Goal: Share content: Share content

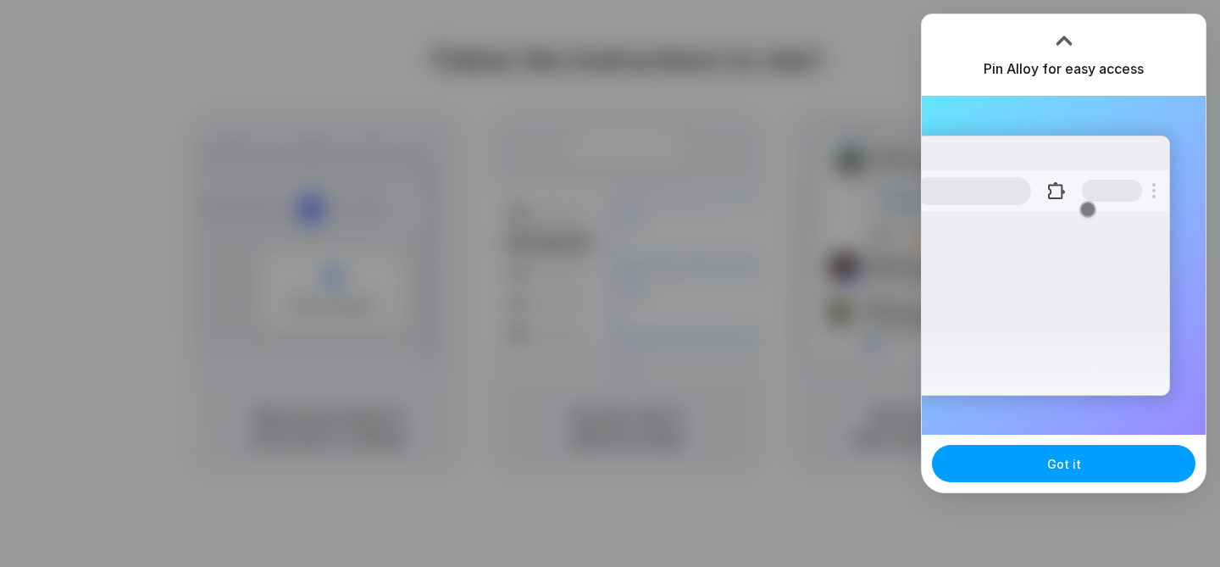
click at [1062, 471] on span "Got it" at bounding box center [1064, 464] width 34 height 18
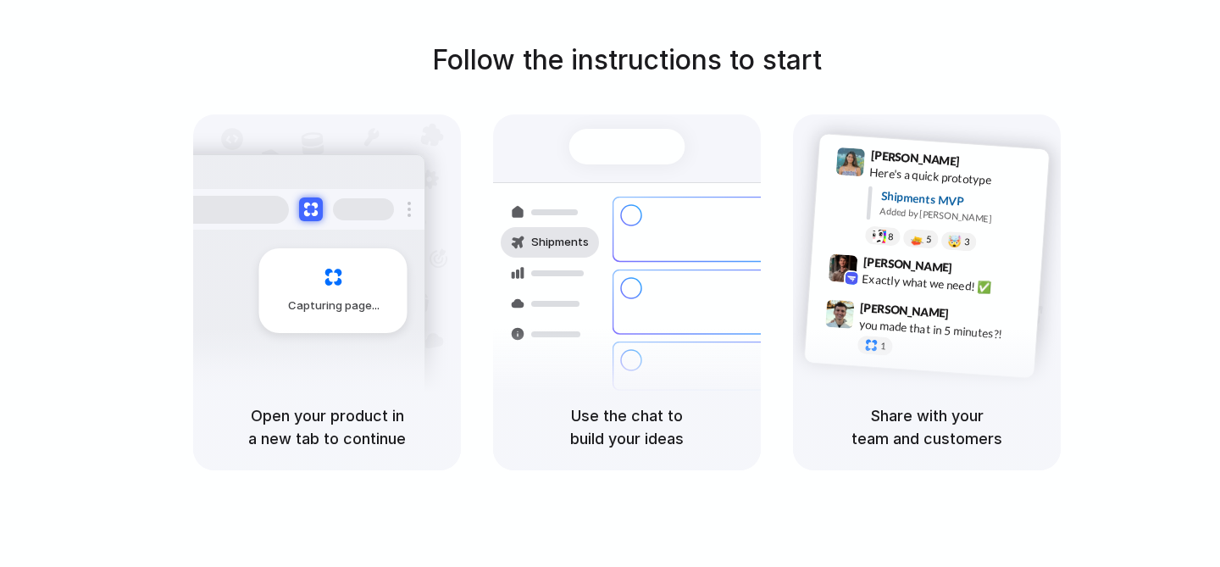
click at [812, 222] on div "Lily Parker 9:41 AM Here's a quick prototype Shipments MVP Added by Alloy 8 5 🤯…" at bounding box center [927, 248] width 268 height 269
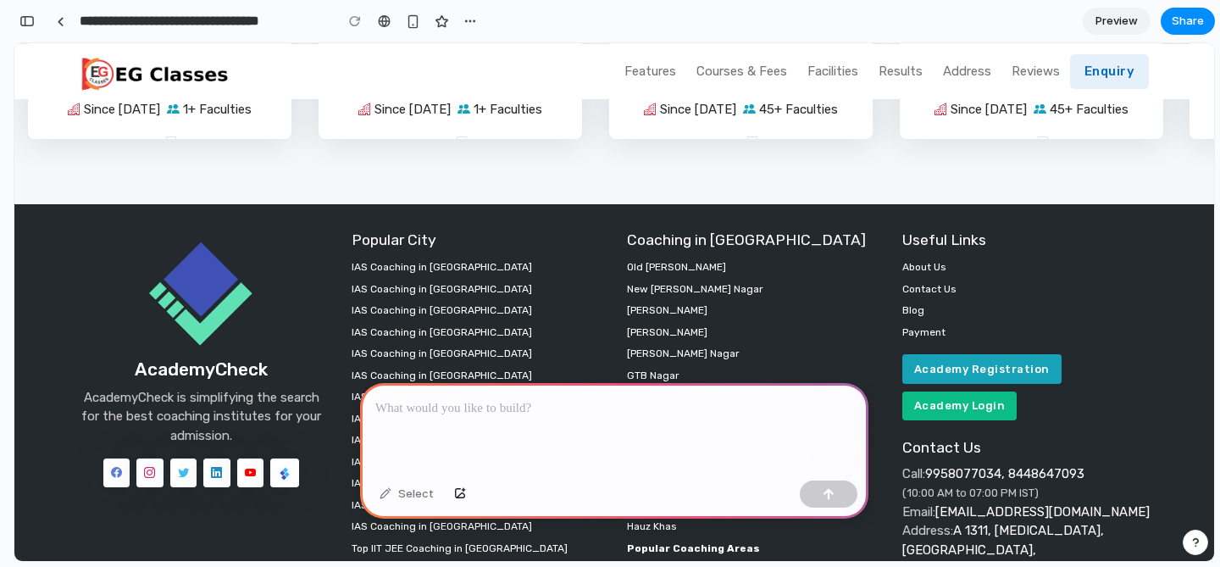
scroll to position [5721, 0]
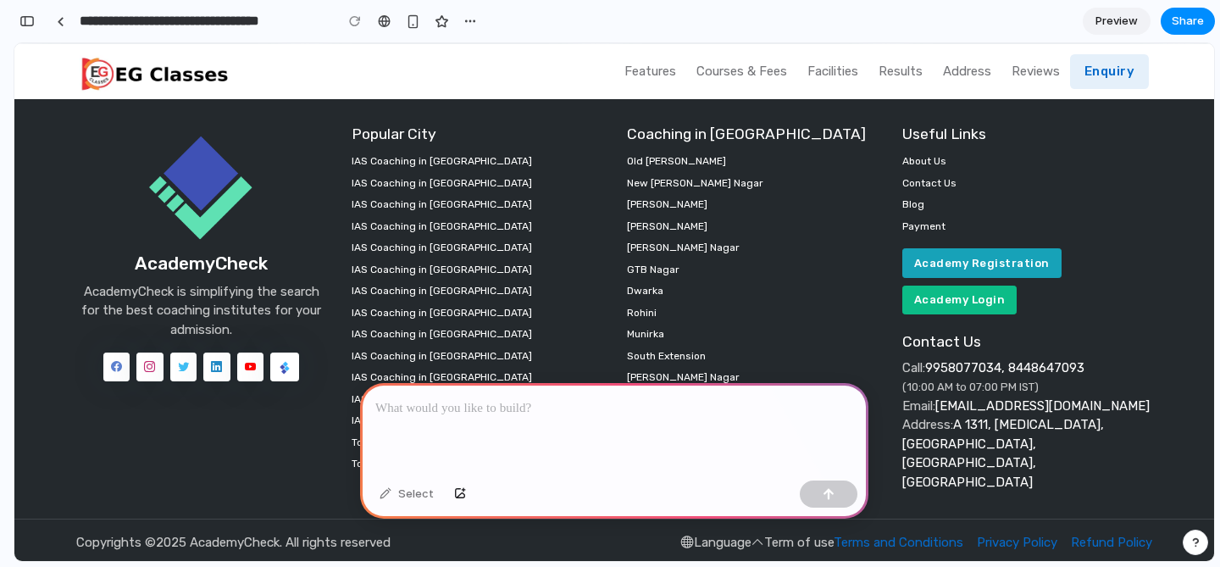
click at [453, 402] on p at bounding box center [614, 408] width 478 height 20
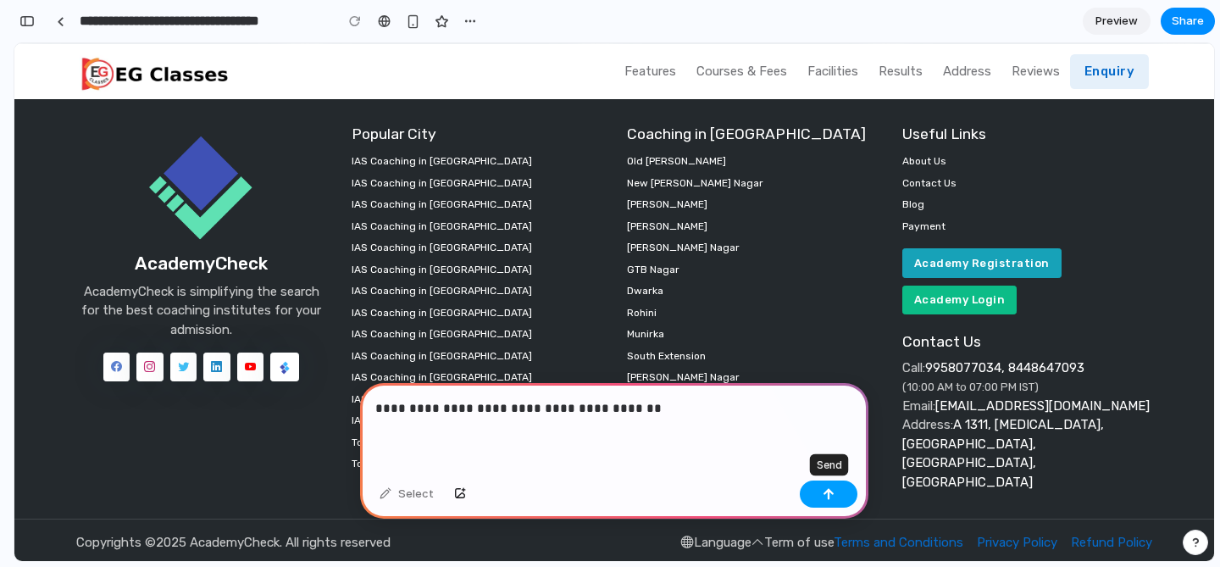
click at [823, 485] on button "button" at bounding box center [829, 493] width 58 height 27
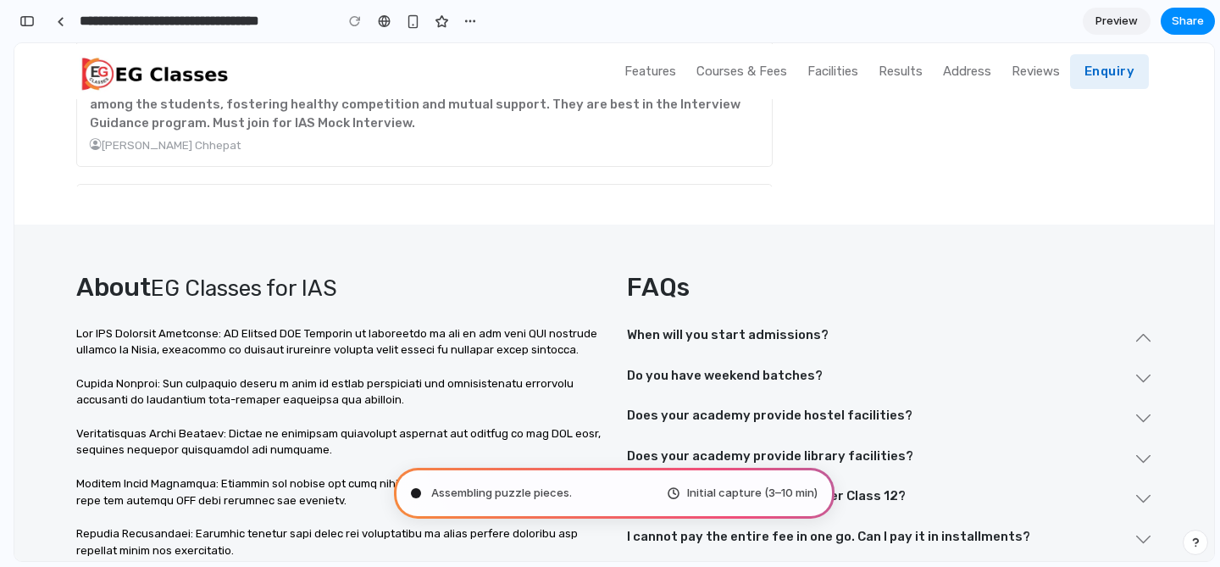
scroll to position [4456, 0]
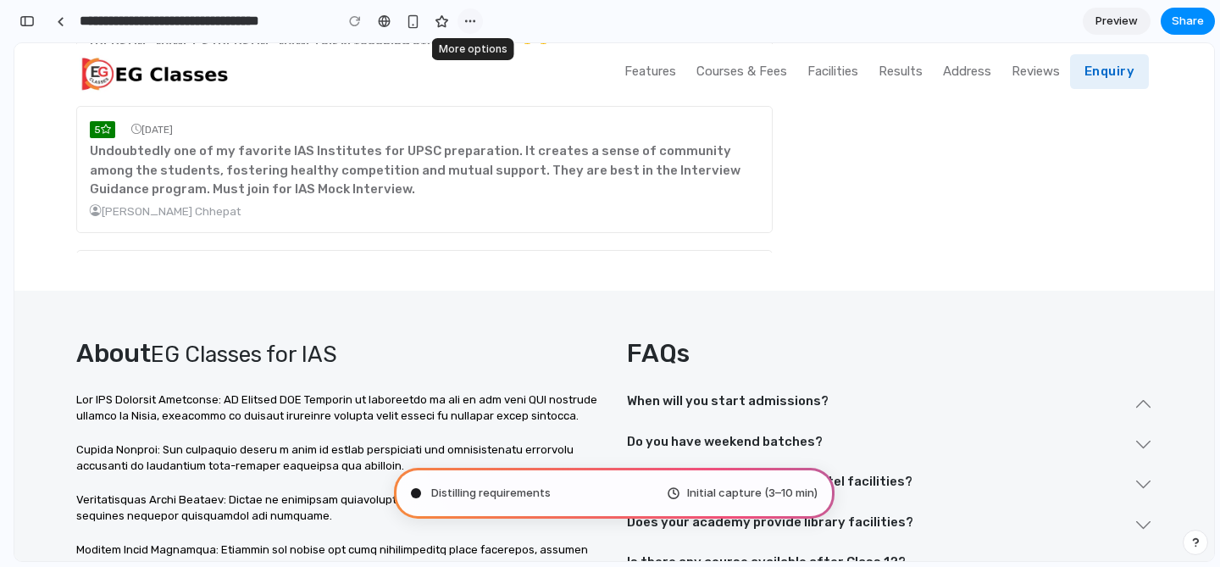
click at [474, 24] on div "button" at bounding box center [470, 21] width 14 height 14
click at [474, 24] on div "Duplicate Delete" at bounding box center [610, 283] width 1220 height 567
click at [1110, 15] on span "Preview" at bounding box center [1116, 21] width 42 height 17
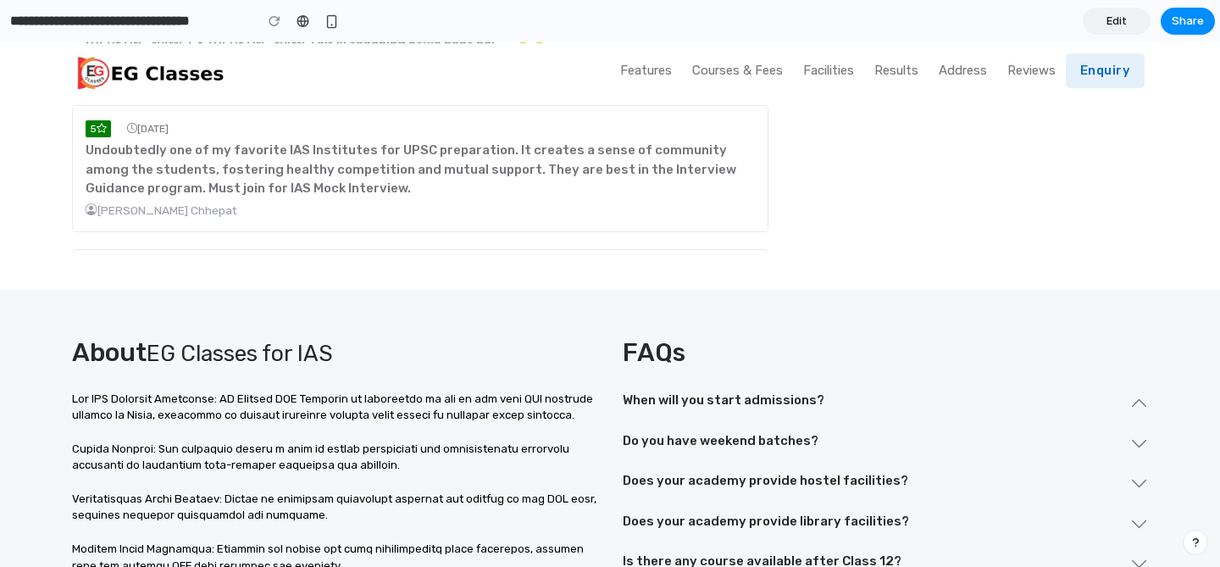
click at [1113, 20] on span "Edit" at bounding box center [1116, 21] width 20 height 17
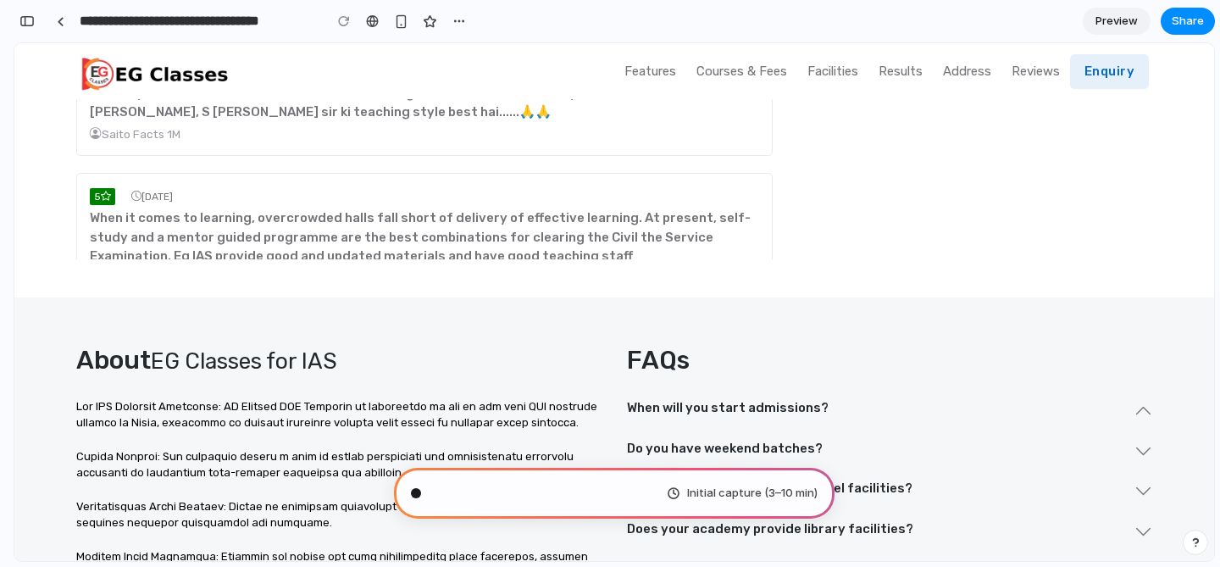
scroll to position [1260, 0]
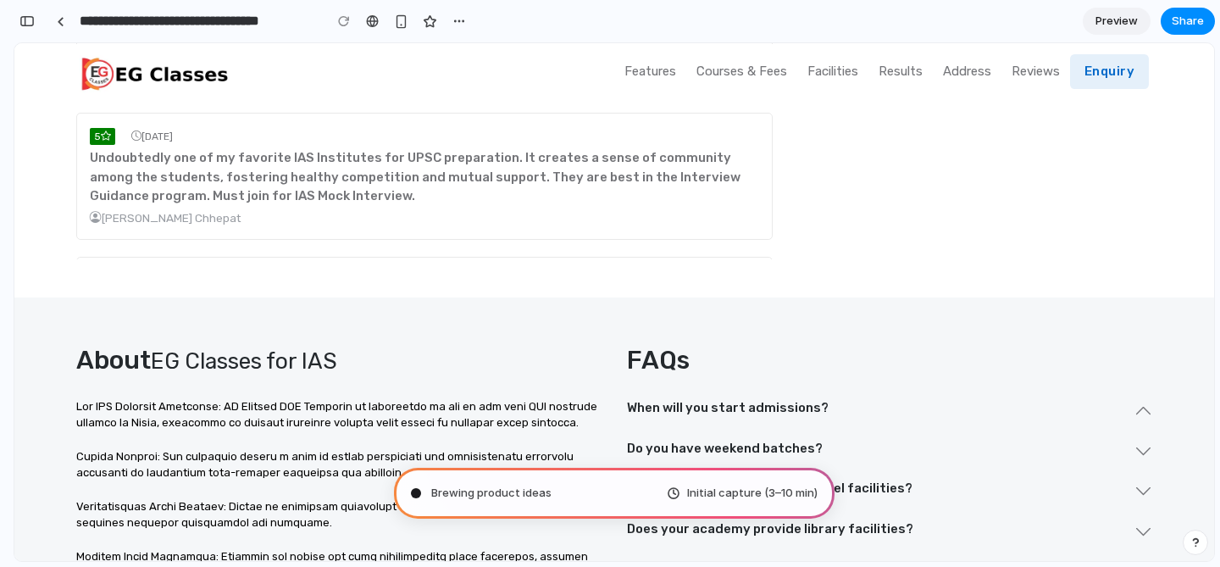
click at [707, 153] on b "Undoubtedly one of my favorite IAS Institutes for UPSC preparation. It creates …" at bounding box center [415, 176] width 651 height 53
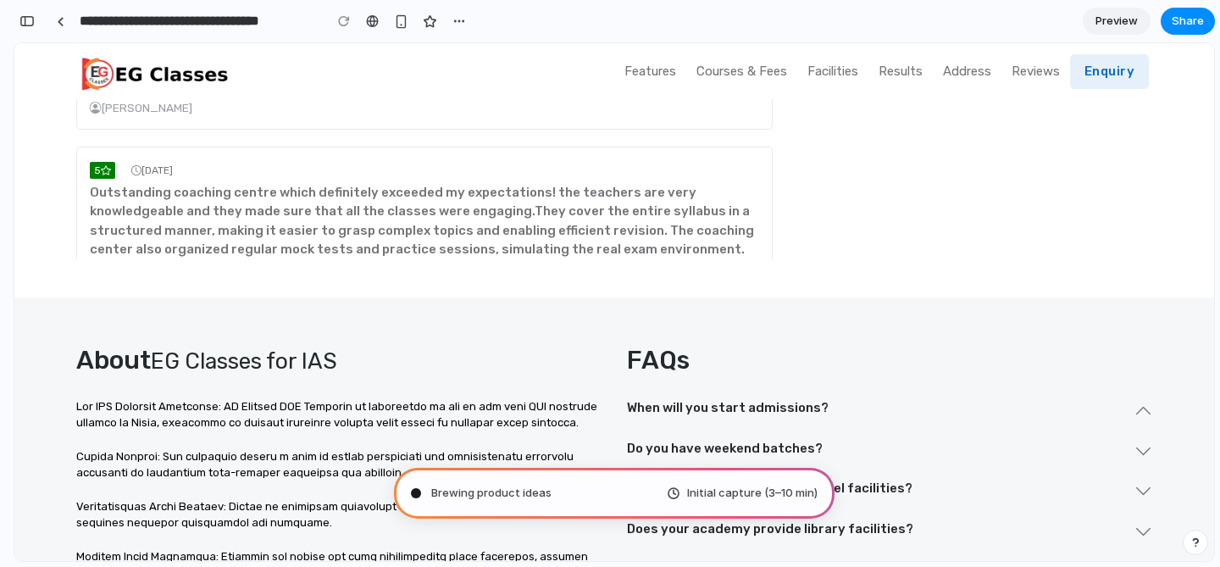
scroll to position [285, 0]
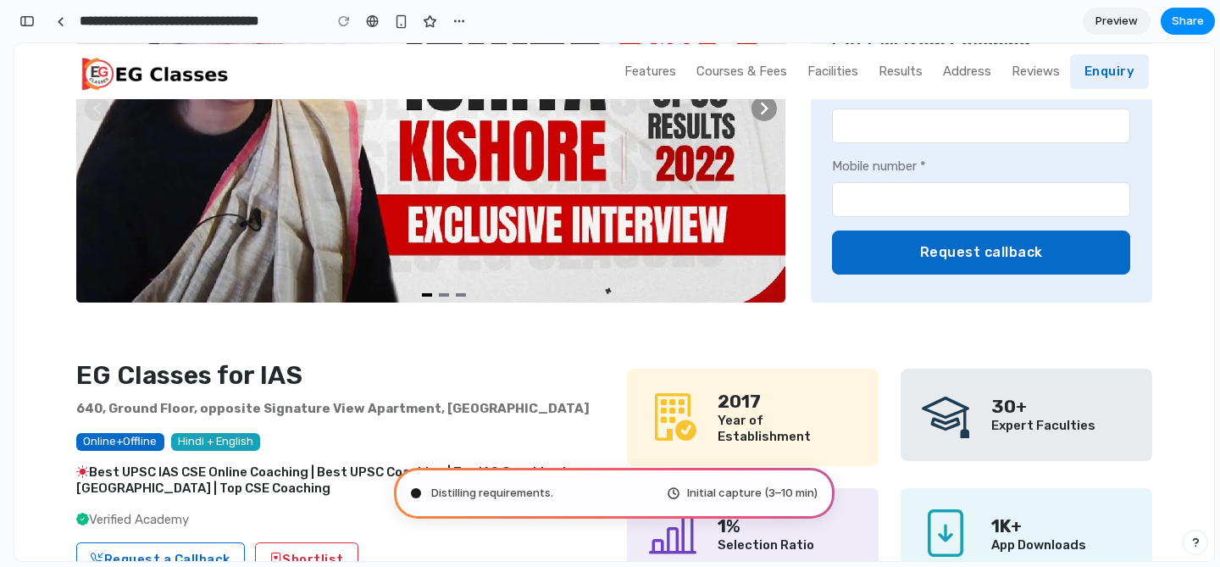
scroll to position [0, 0]
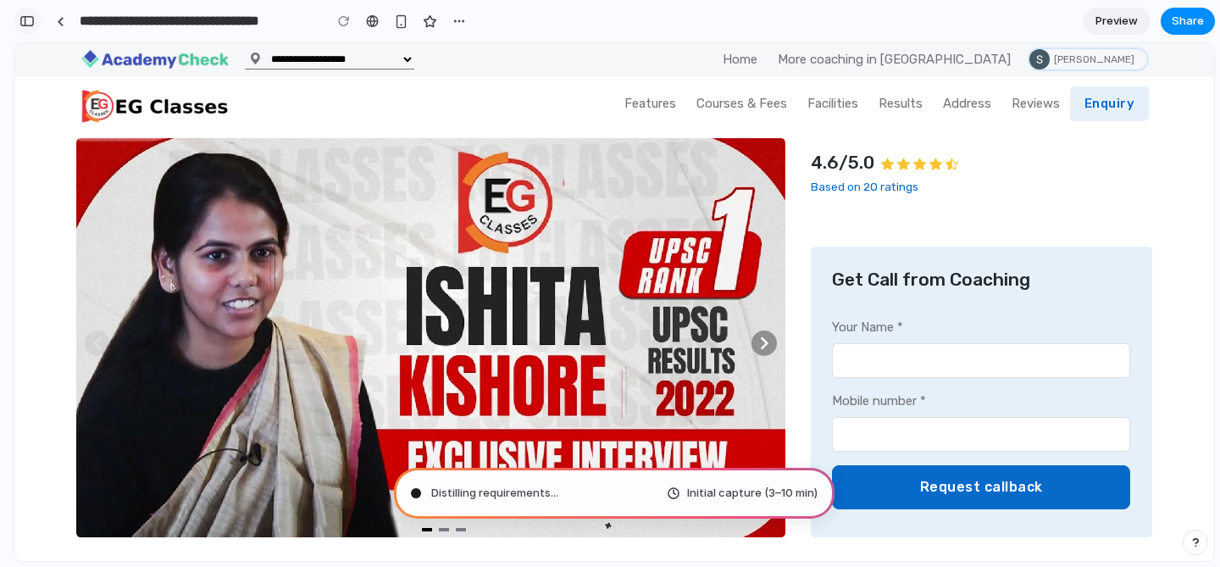
click at [25, 17] on div "button" at bounding box center [26, 21] width 15 height 12
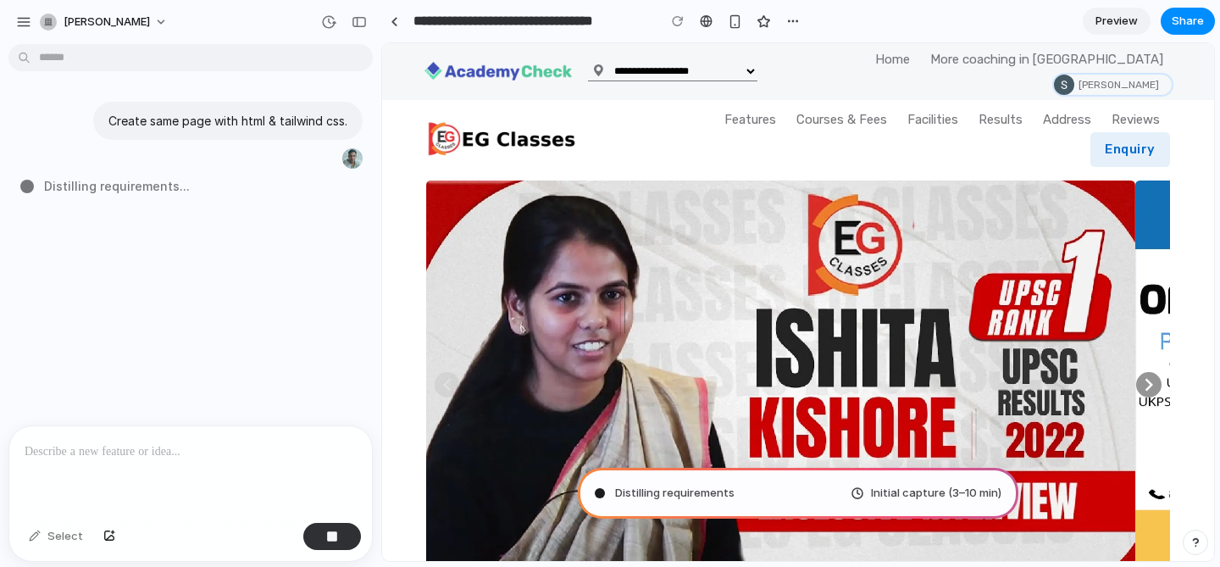
scroll to position [323, 0]
click at [25, 20] on div "button" at bounding box center [23, 21] width 15 height 15
click at [357, 20] on div "button" at bounding box center [359, 22] width 15 height 12
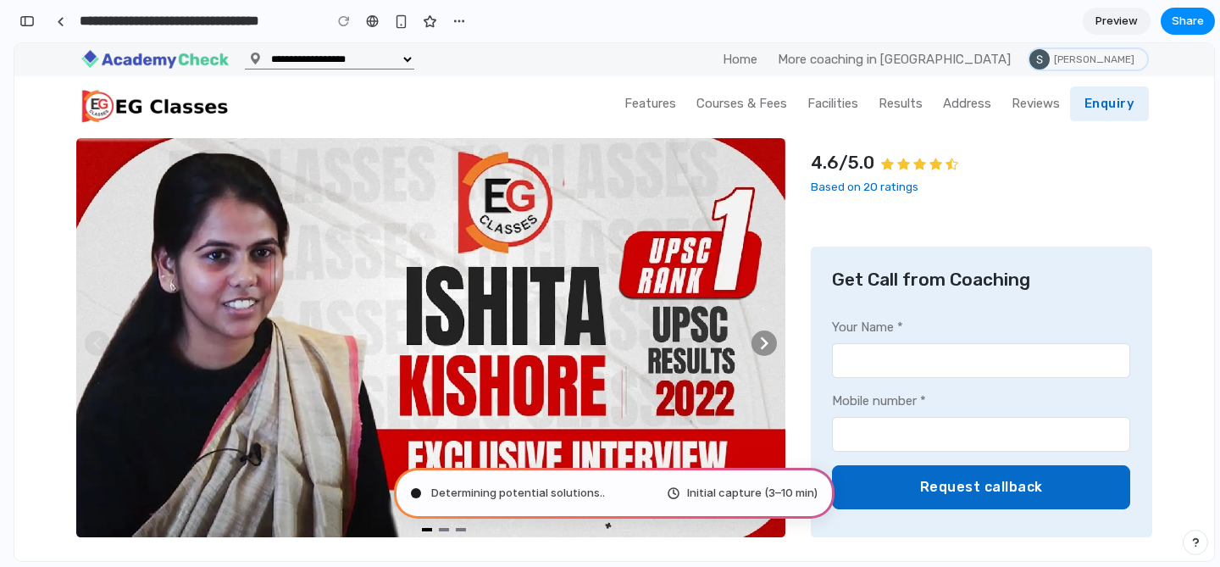
scroll to position [285, 0]
click at [398, 19] on div "button" at bounding box center [401, 21] width 14 height 14
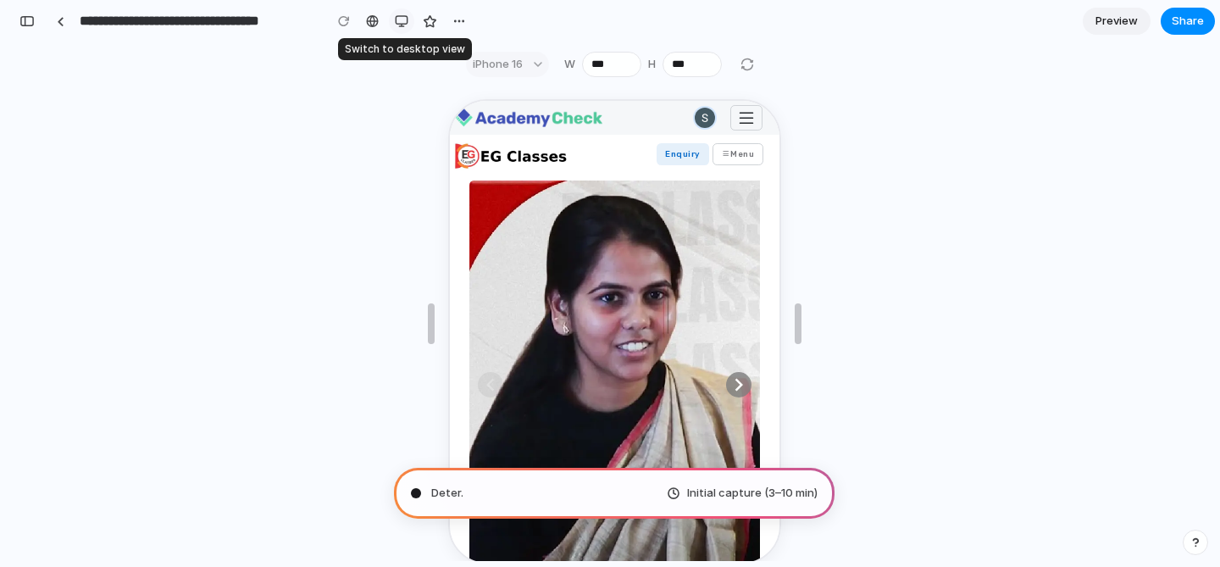
scroll to position [437, 0]
click at [375, 21] on div at bounding box center [372, 21] width 13 height 14
click at [403, 24] on div "button" at bounding box center [402, 21] width 14 height 14
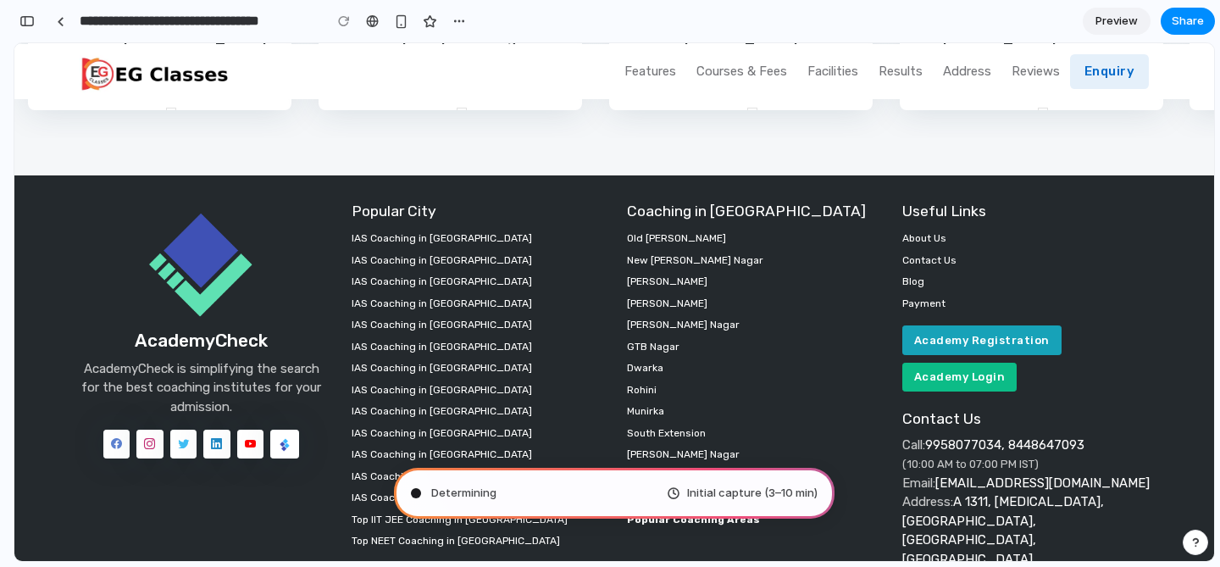
scroll to position [5721, 0]
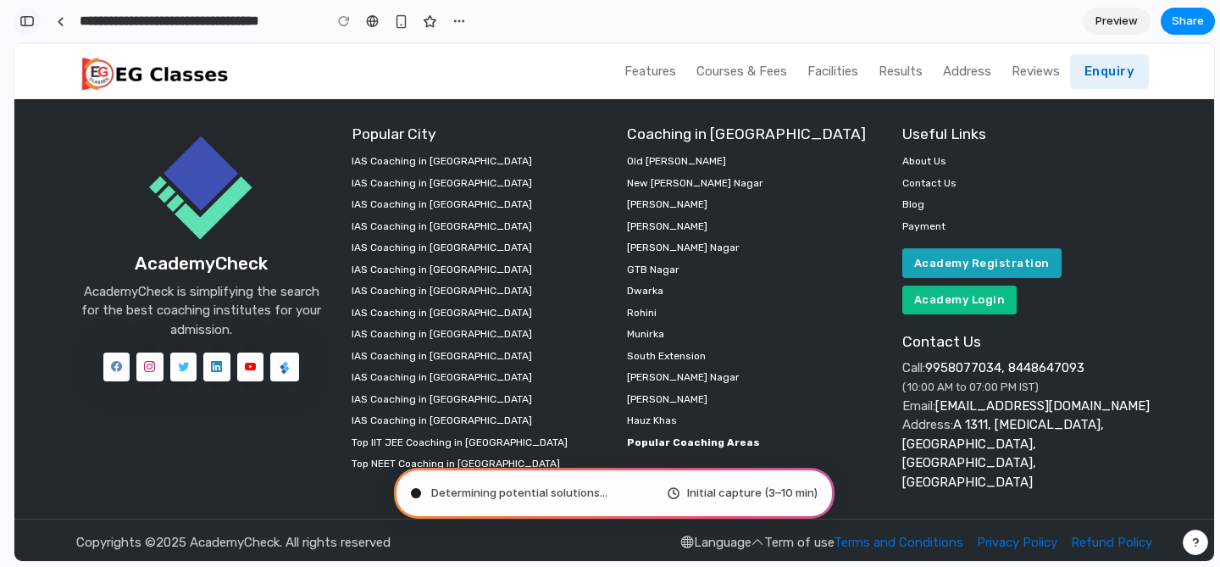
click at [34, 22] on div "button" at bounding box center [26, 21] width 15 height 12
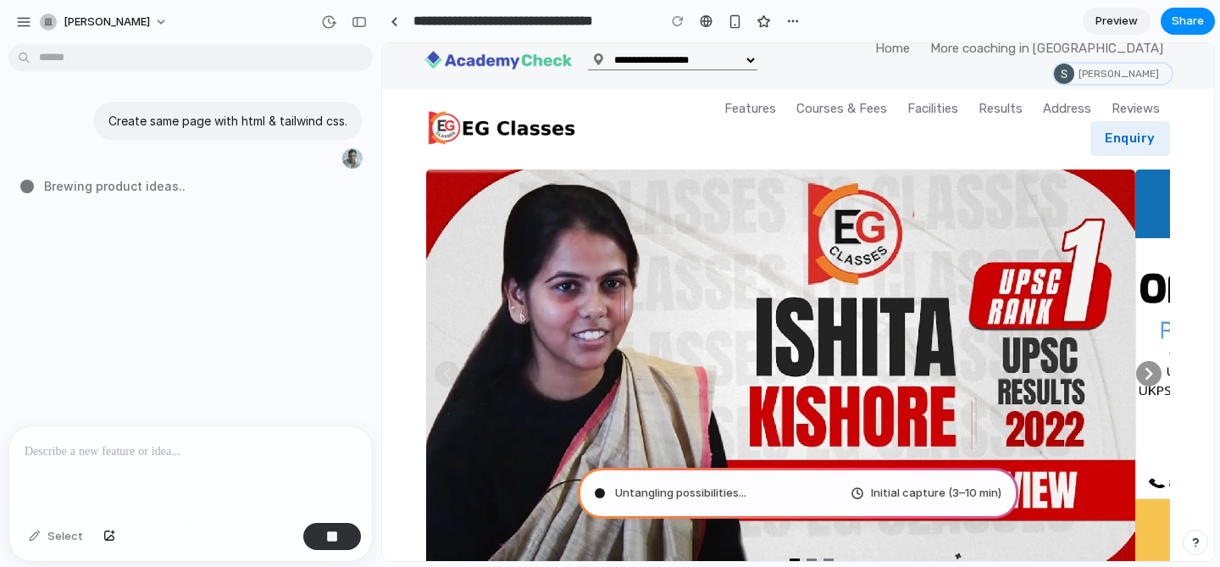
scroll to position [0, 0]
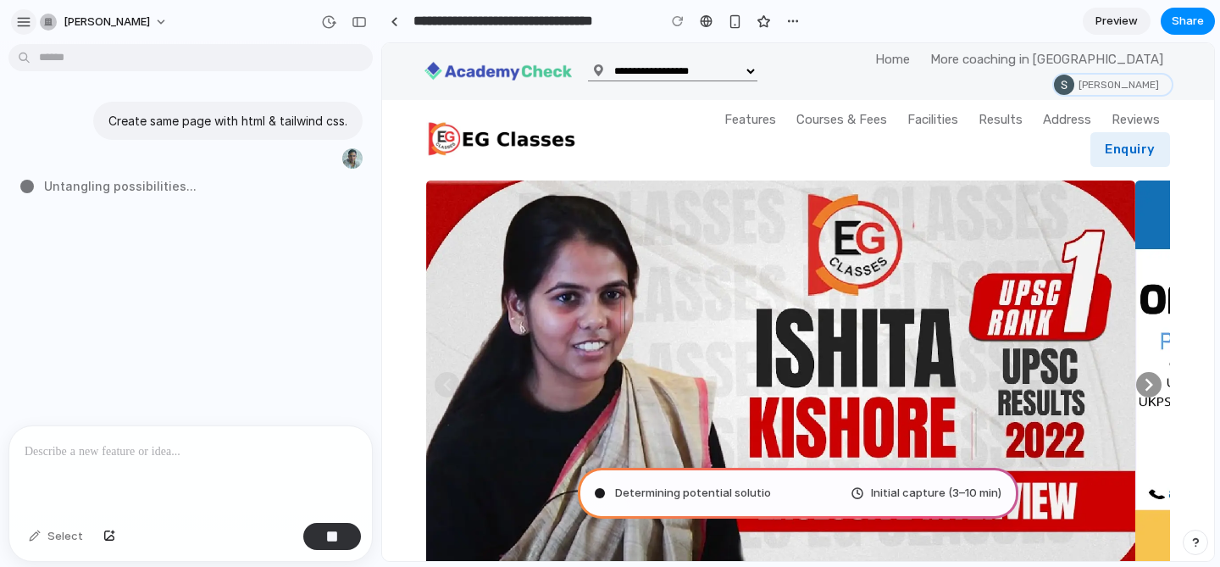
click at [19, 20] on div "button" at bounding box center [23, 21] width 15 height 15
click at [360, 23] on div "button" at bounding box center [359, 22] width 15 height 12
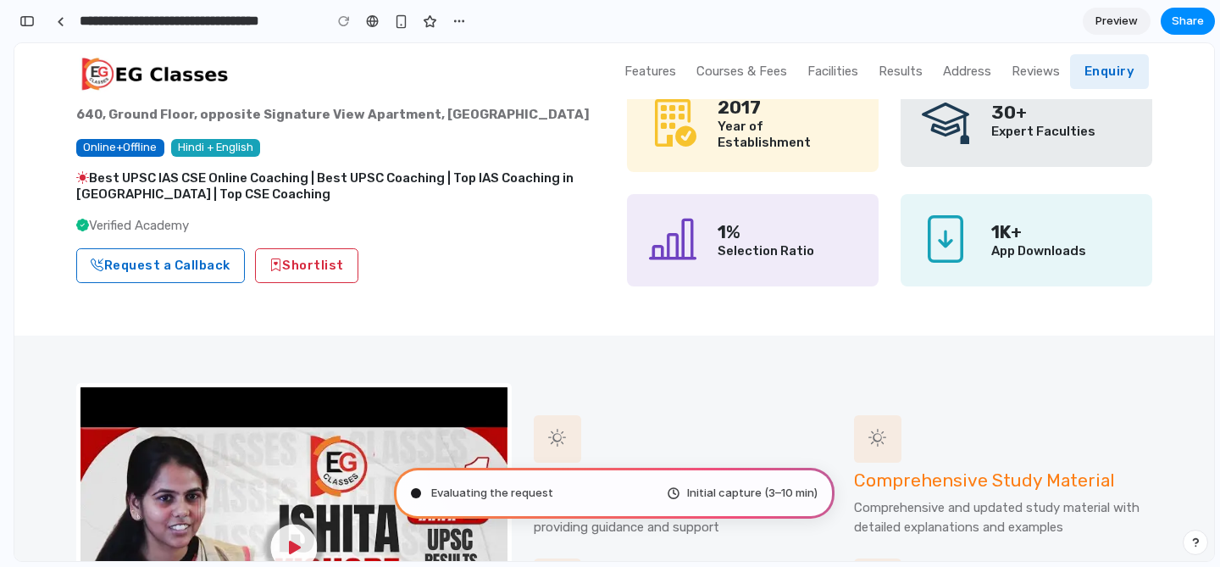
scroll to position [247, 0]
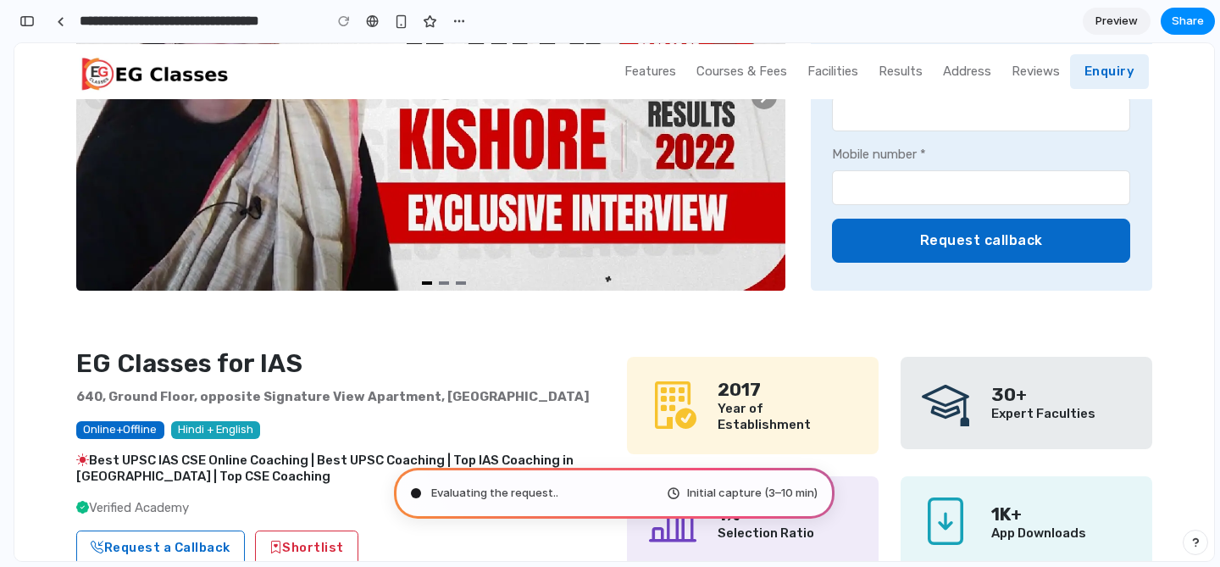
click at [1192, 544] on div "button" at bounding box center [1195, 542] width 12 height 12
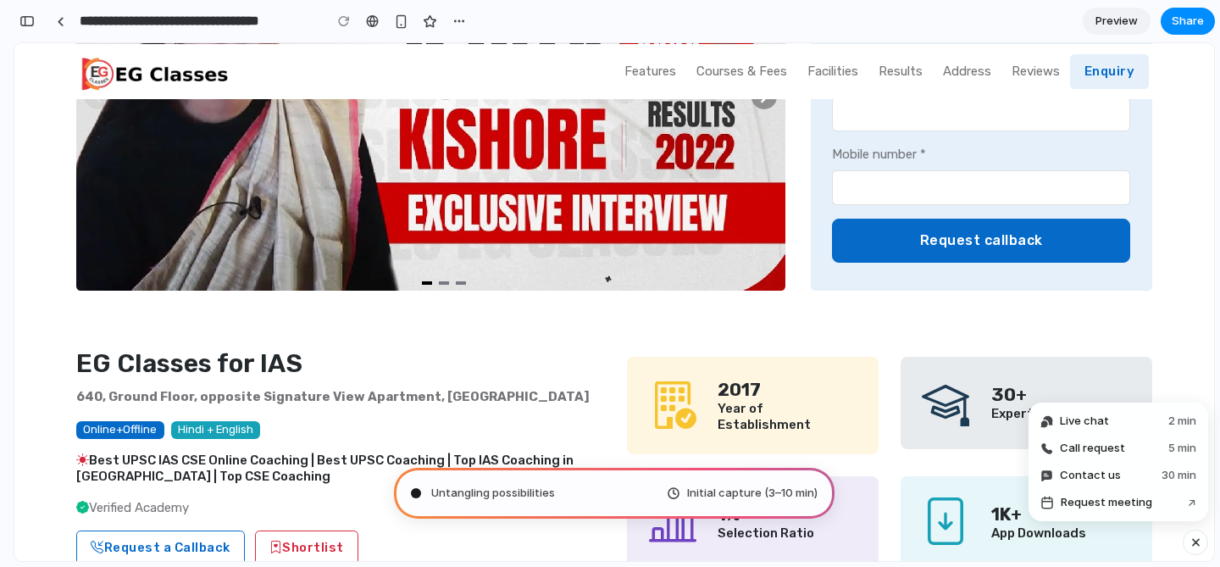
click at [1192, 544] on div "button" at bounding box center [1196, 542] width 14 height 20
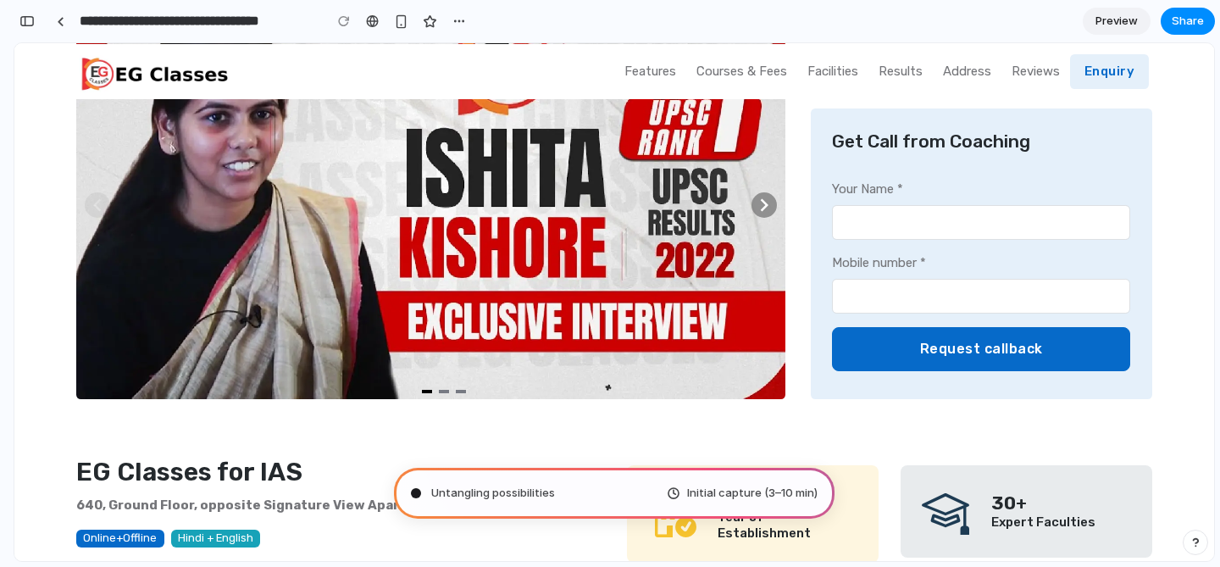
scroll to position [0, 0]
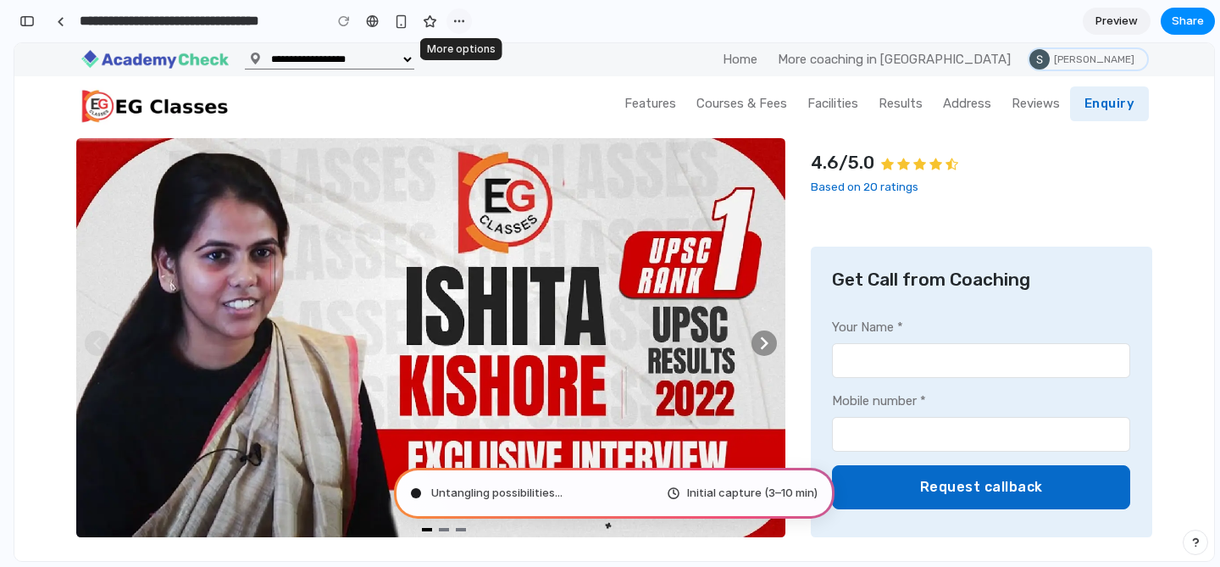
click at [454, 21] on div "button" at bounding box center [459, 21] width 14 height 14
click at [454, 21] on div "Duplicate Delete" at bounding box center [610, 283] width 1220 height 567
click at [509, 19] on section "**********" at bounding box center [614, 21] width 1201 height 42
click at [554, 11] on section "**********" at bounding box center [614, 21] width 1201 height 42
type input "**********"
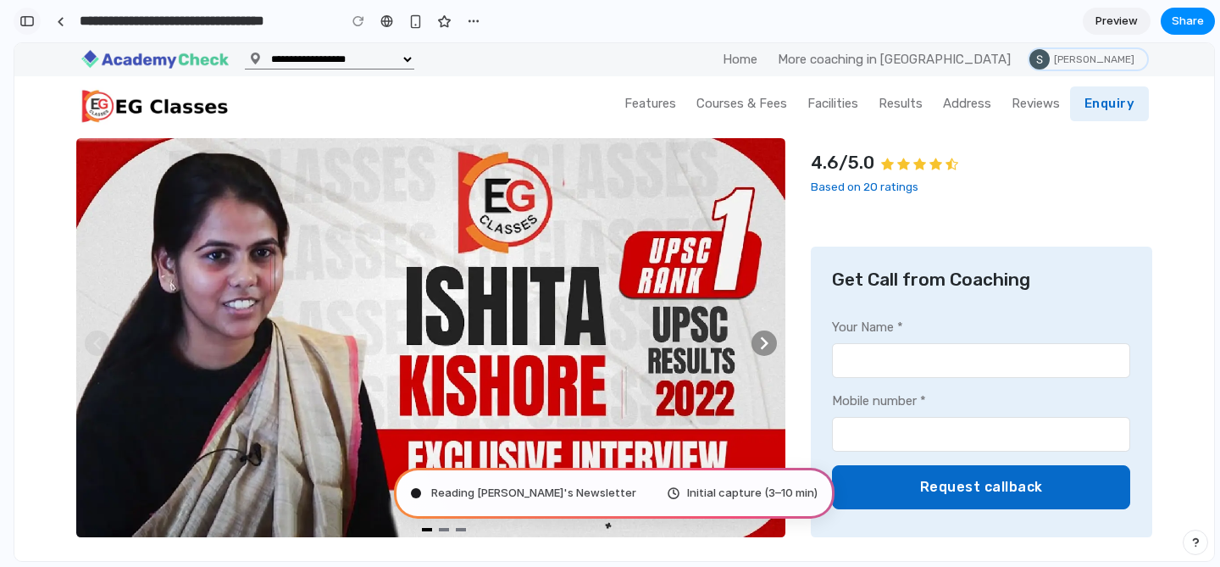
click at [26, 22] on div "button" at bounding box center [26, 21] width 15 height 12
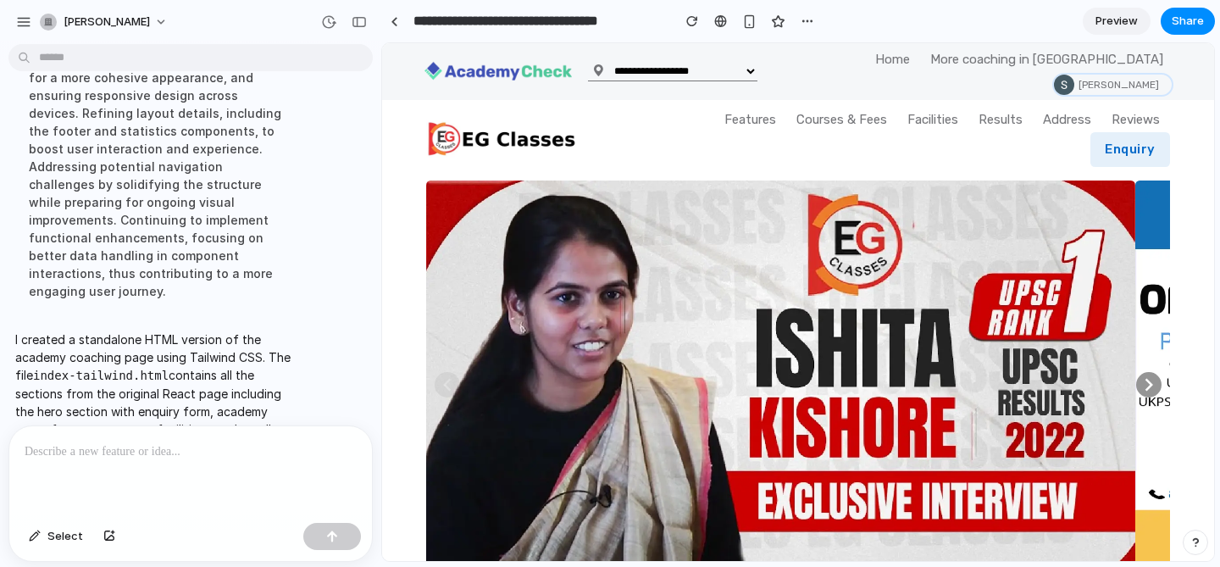
scroll to position [262, 0]
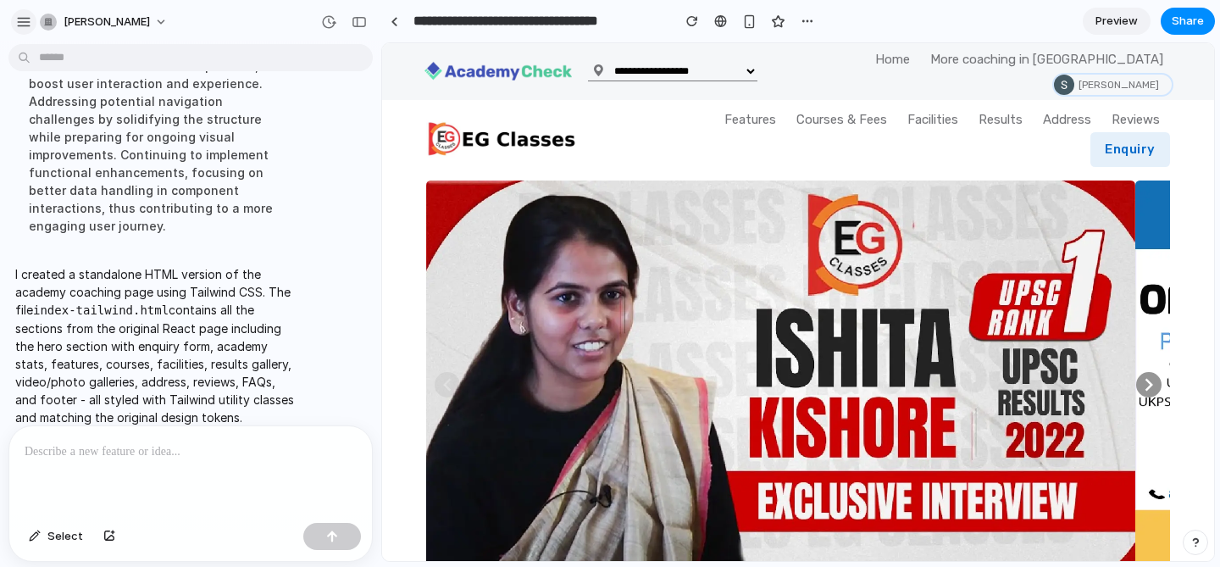
click at [24, 22] on div "button" at bounding box center [23, 21] width 15 height 15
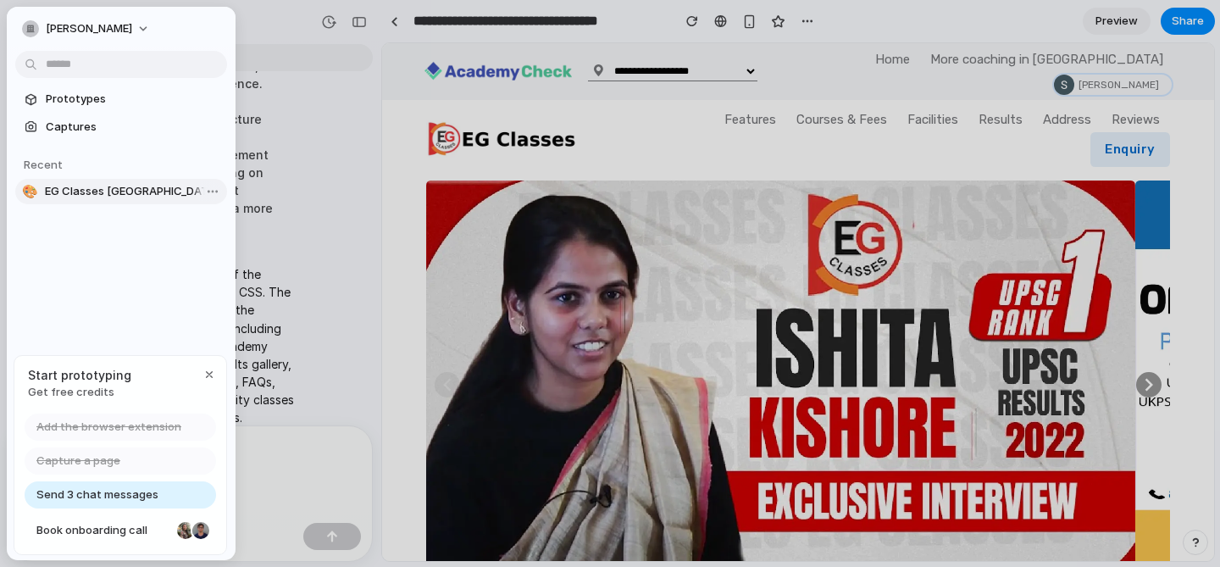
click at [118, 194] on span "EG Classes [GEOGRAPHIC_DATA] [GEOGRAPHIC_DATA] Web Page Design" at bounding box center [132, 191] width 175 height 17
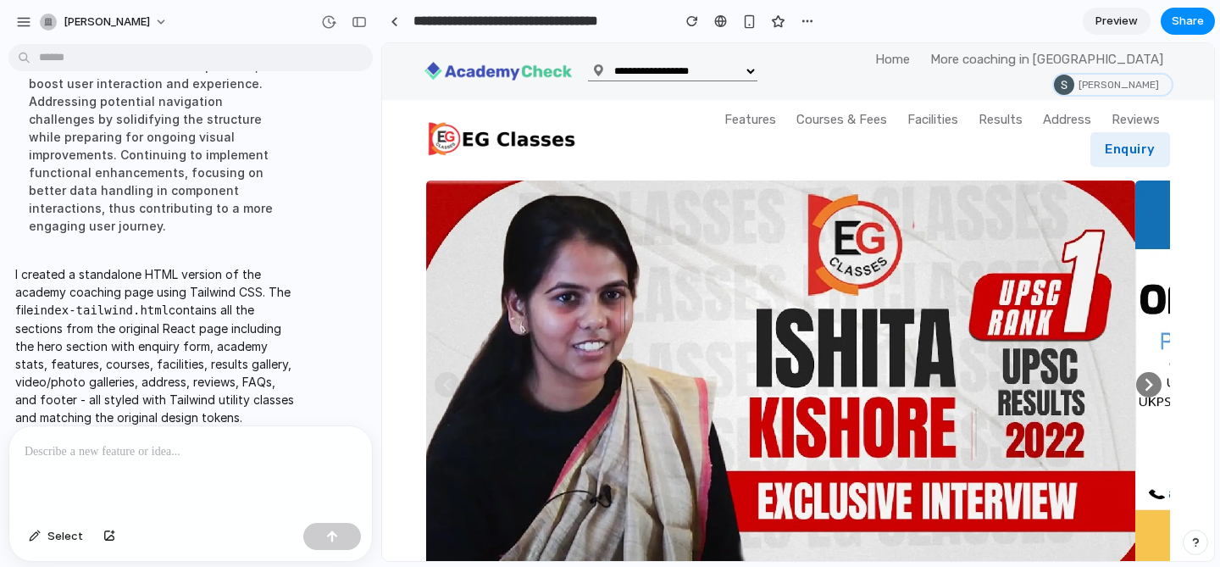
click at [1150, 372] on icon "arrowRight" at bounding box center [1148, 384] width 25 height 25
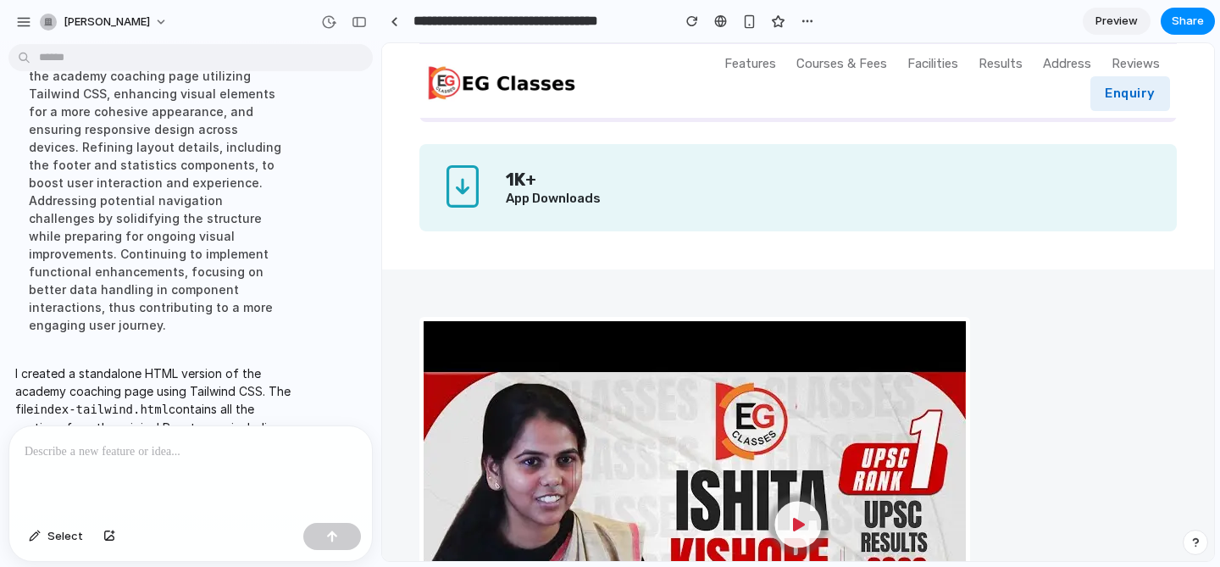
scroll to position [0, 0]
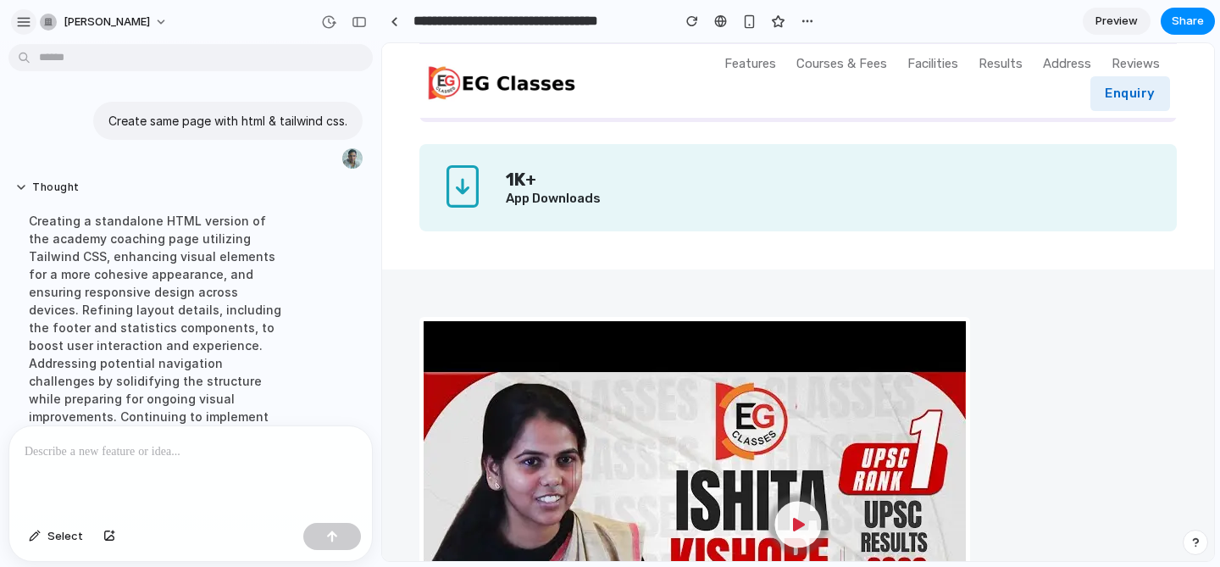
click at [14, 18] on button "button" at bounding box center [23, 21] width 25 height 25
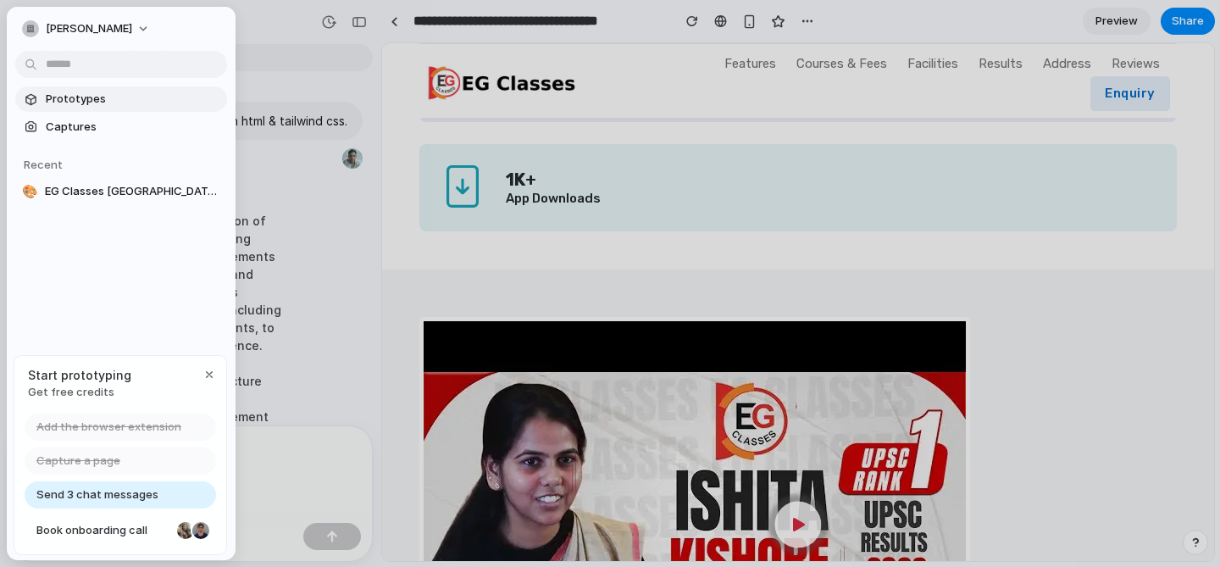
click at [91, 103] on span "Prototypes" at bounding box center [133, 99] width 175 height 17
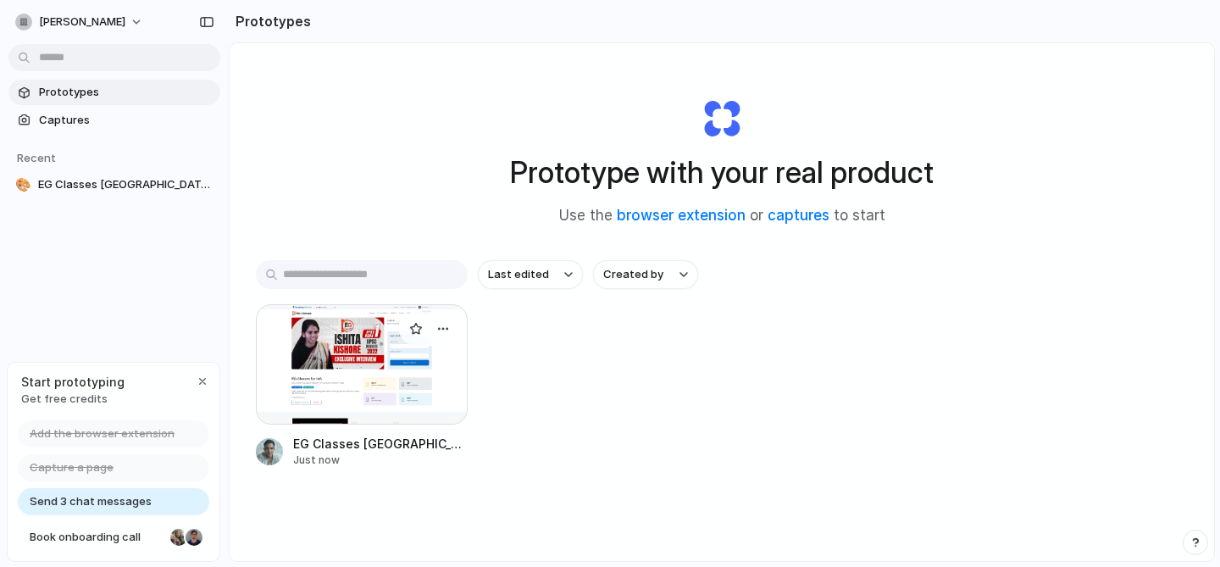
click at [357, 370] on div at bounding box center [362, 364] width 212 height 120
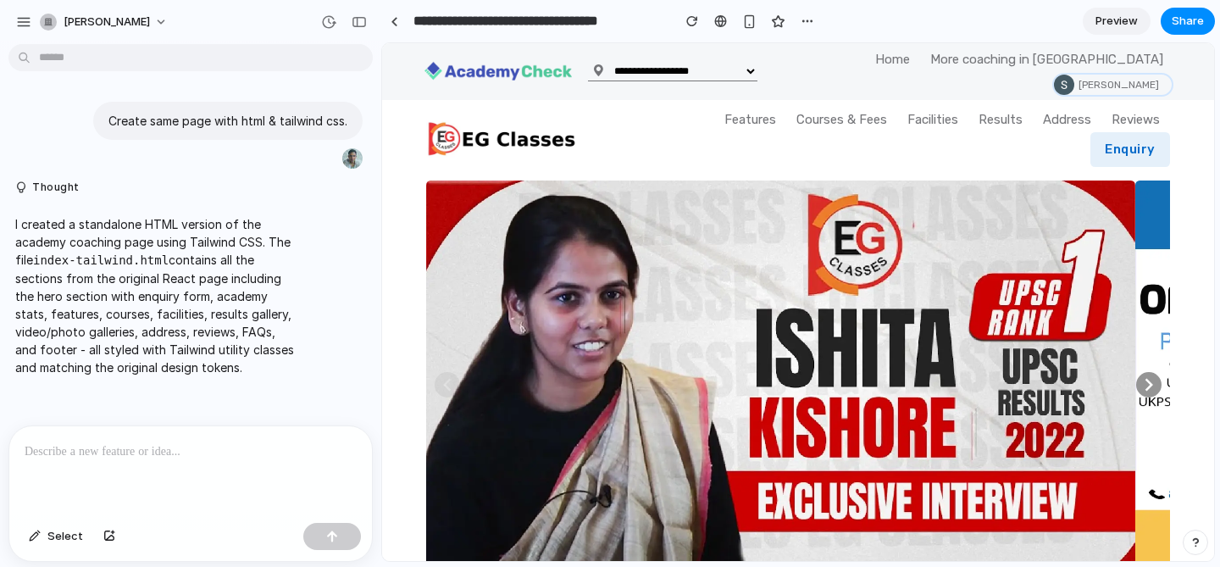
click at [1105, 16] on span "Preview" at bounding box center [1116, 21] width 42 height 17
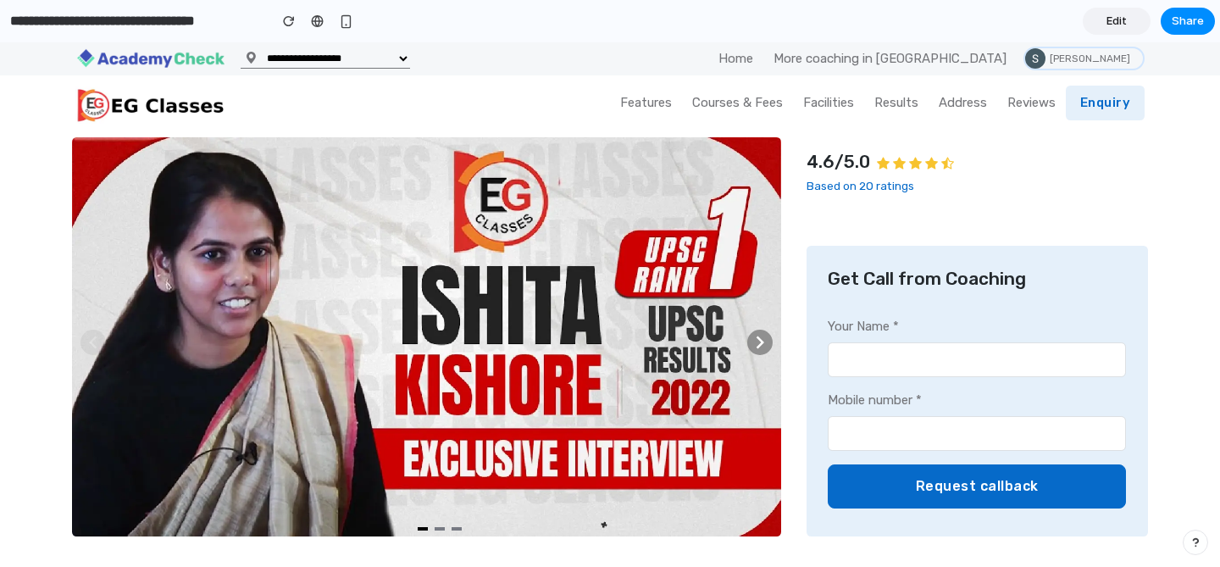
click at [1117, 16] on span "Edit" at bounding box center [1116, 21] width 20 height 17
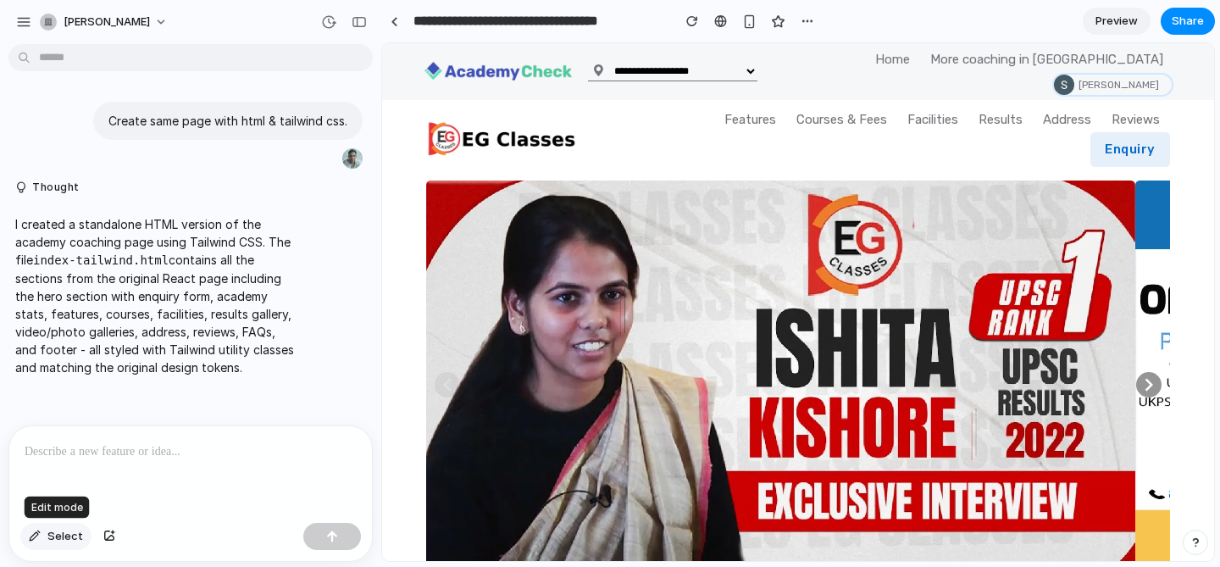
click at [53, 540] on span "Select" at bounding box center [65, 536] width 36 height 17
click at [60, 542] on span "Select" at bounding box center [65, 536] width 36 height 17
click at [96, 23] on span "[PERSON_NAME]" at bounding box center [107, 22] width 86 height 17
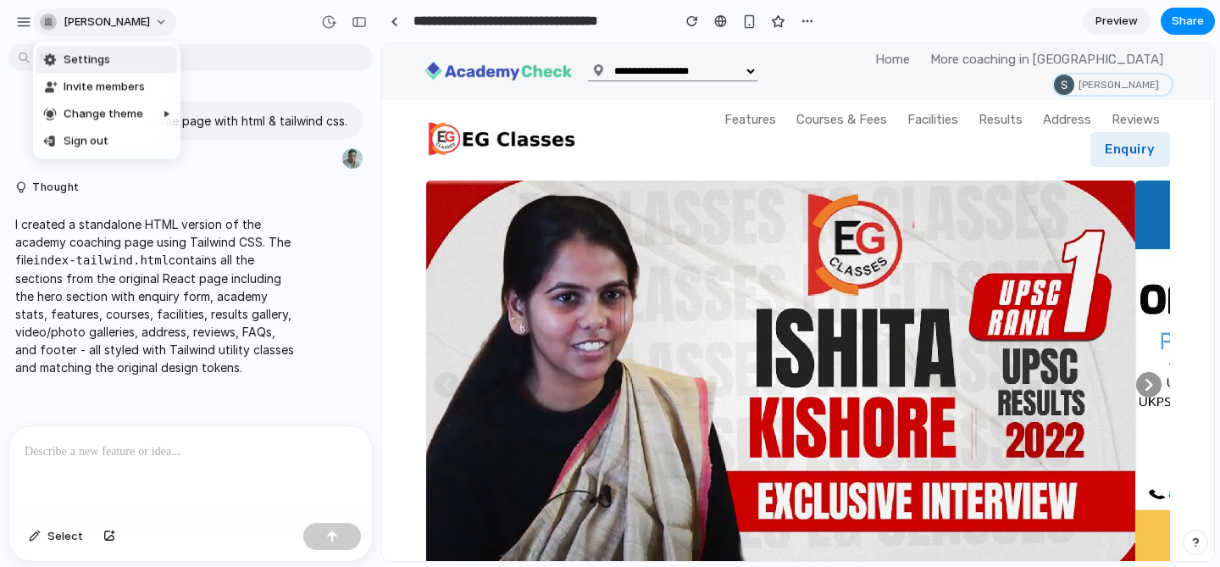
click at [96, 23] on div "Settings Invite members Change theme Sign out" at bounding box center [610, 283] width 1220 height 567
click at [18, 19] on div "button" at bounding box center [23, 21] width 15 height 15
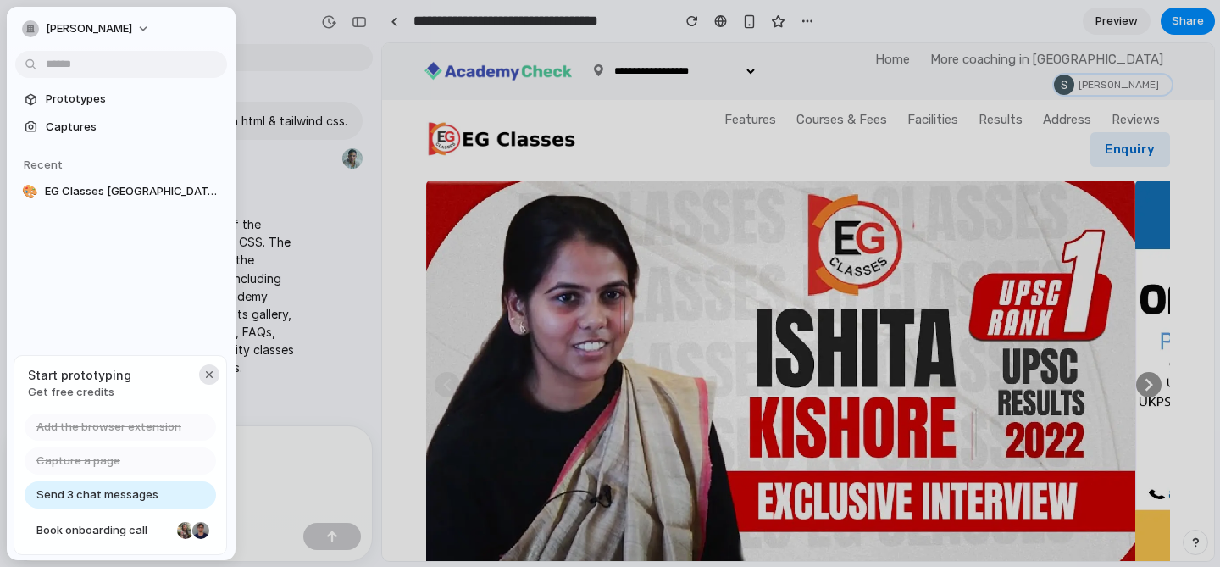
click at [210, 374] on div "button" at bounding box center [209, 375] width 14 height 14
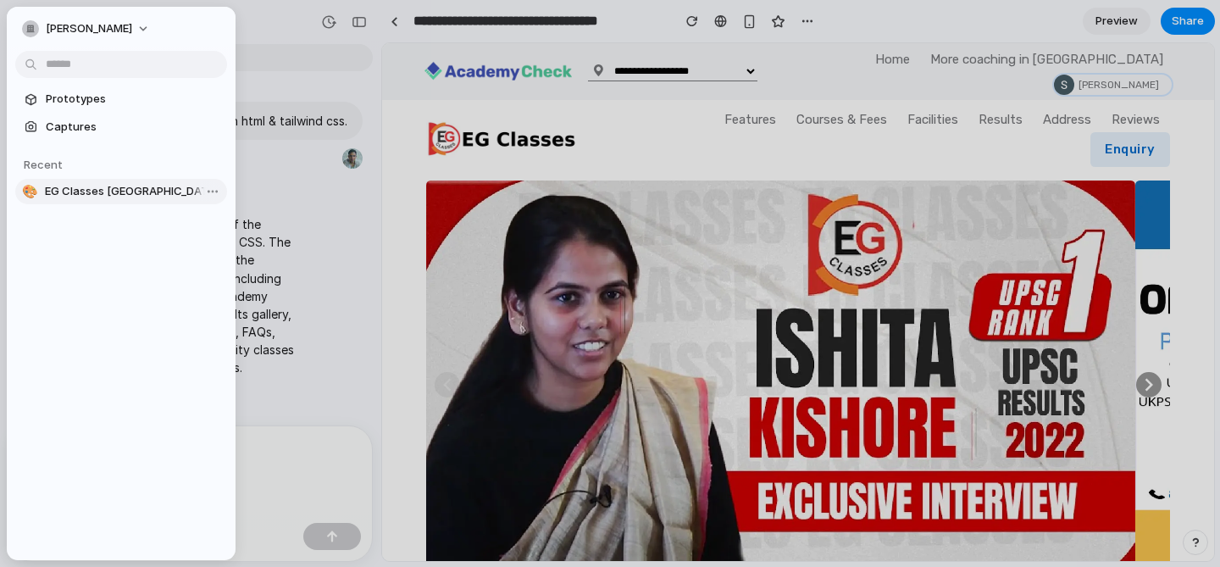
click at [77, 196] on span "EG Classes [GEOGRAPHIC_DATA] [GEOGRAPHIC_DATA] Web Page Design" at bounding box center [132, 191] width 175 height 17
click at [77, 102] on span "Prototypes" at bounding box center [133, 99] width 175 height 17
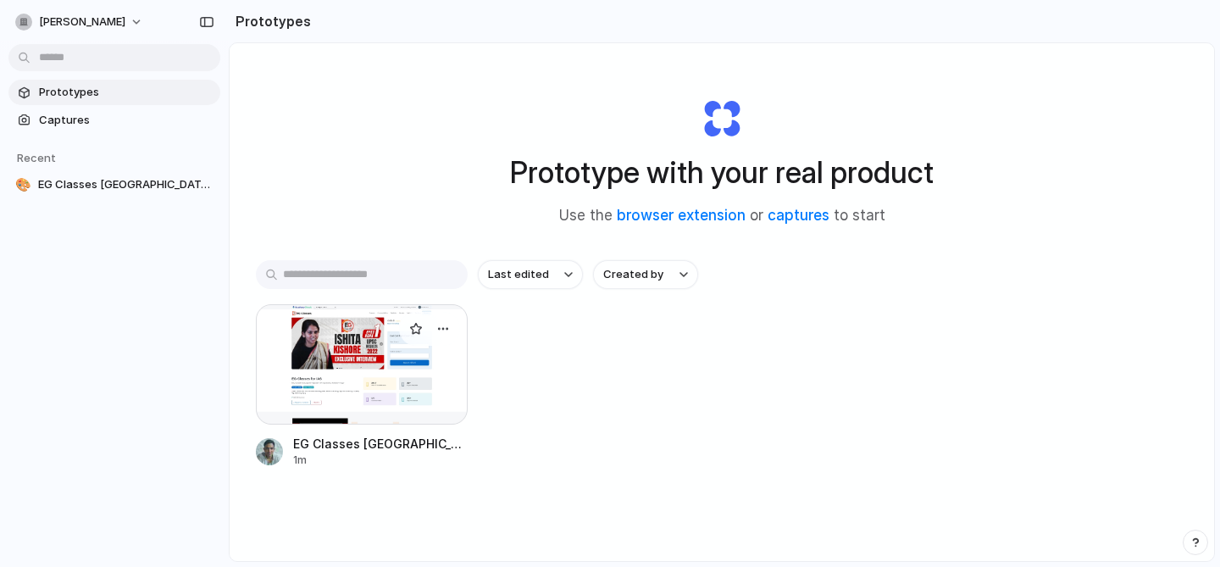
click at [429, 360] on div at bounding box center [362, 364] width 212 height 120
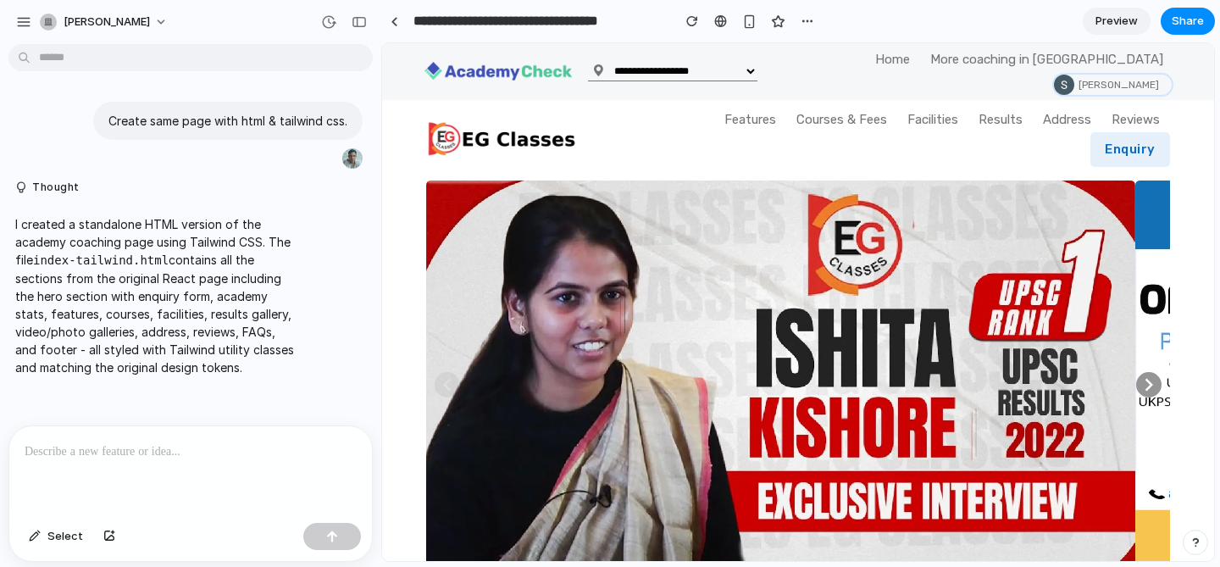
click at [606, 19] on input "**********" at bounding box center [538, 21] width 256 height 30
click at [550, 119] on img at bounding box center [514, 136] width 176 height 42
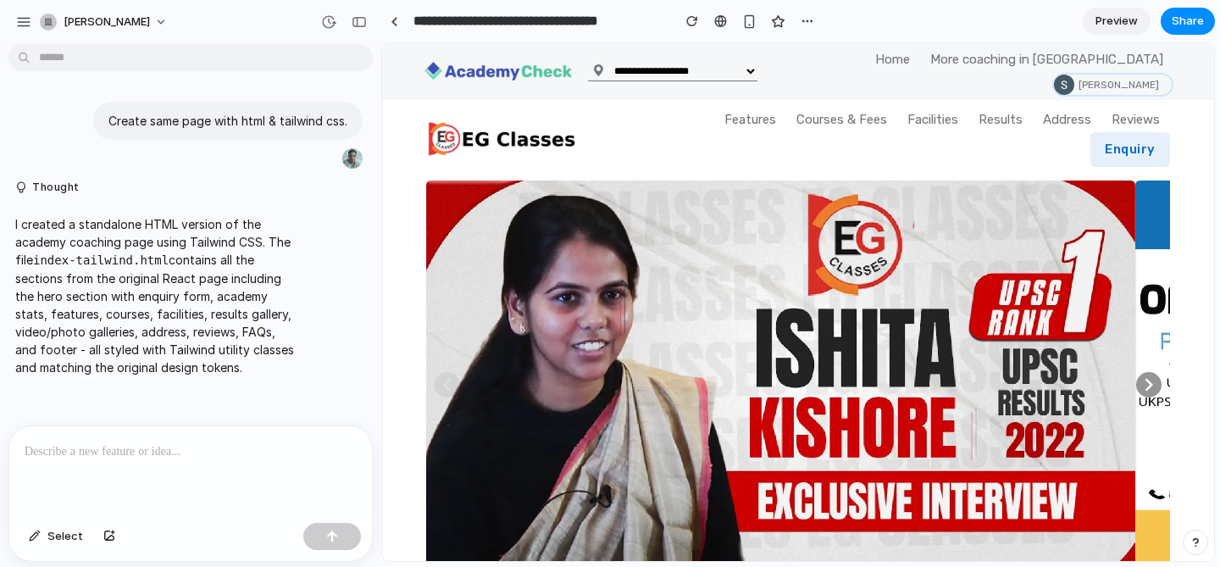
click at [662, 115] on div at bounding box center [541, 136] width 257 height 42
click at [1176, 24] on span "Share" at bounding box center [1188, 21] width 32 height 17
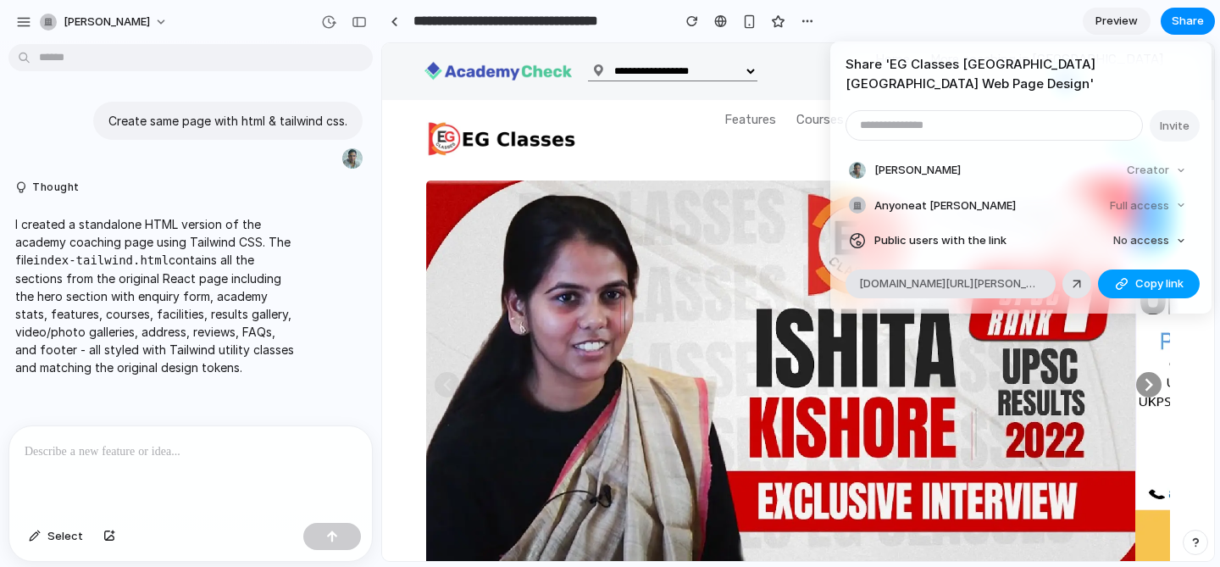
click at [1146, 275] on span "Copy link" at bounding box center [1159, 283] width 48 height 17
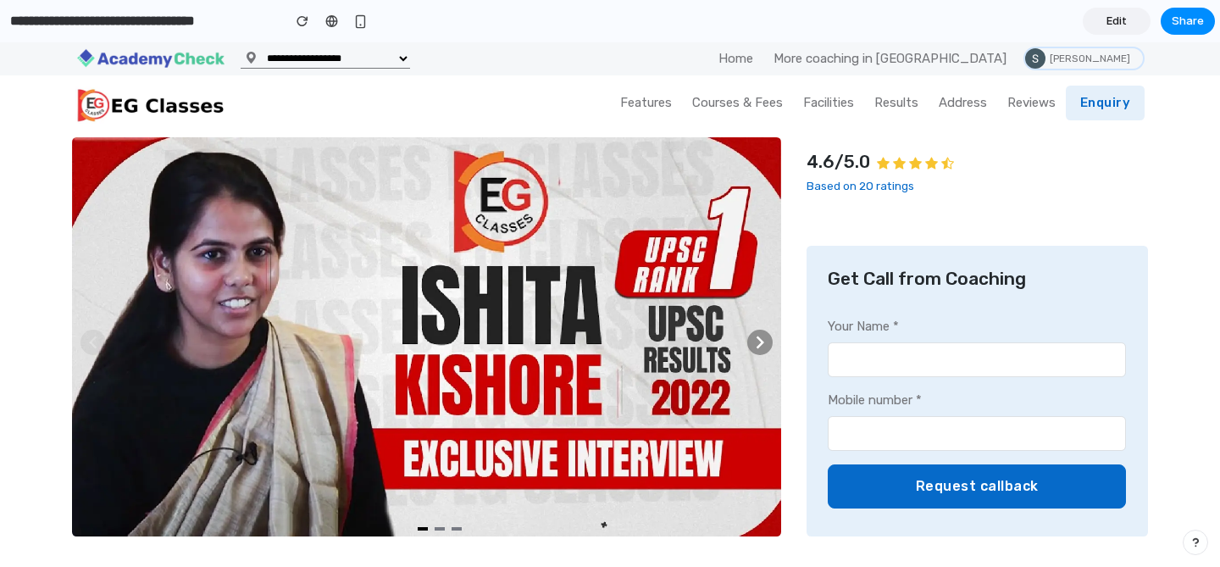
click at [1098, 27] on link "Edit" at bounding box center [1117, 21] width 68 height 27
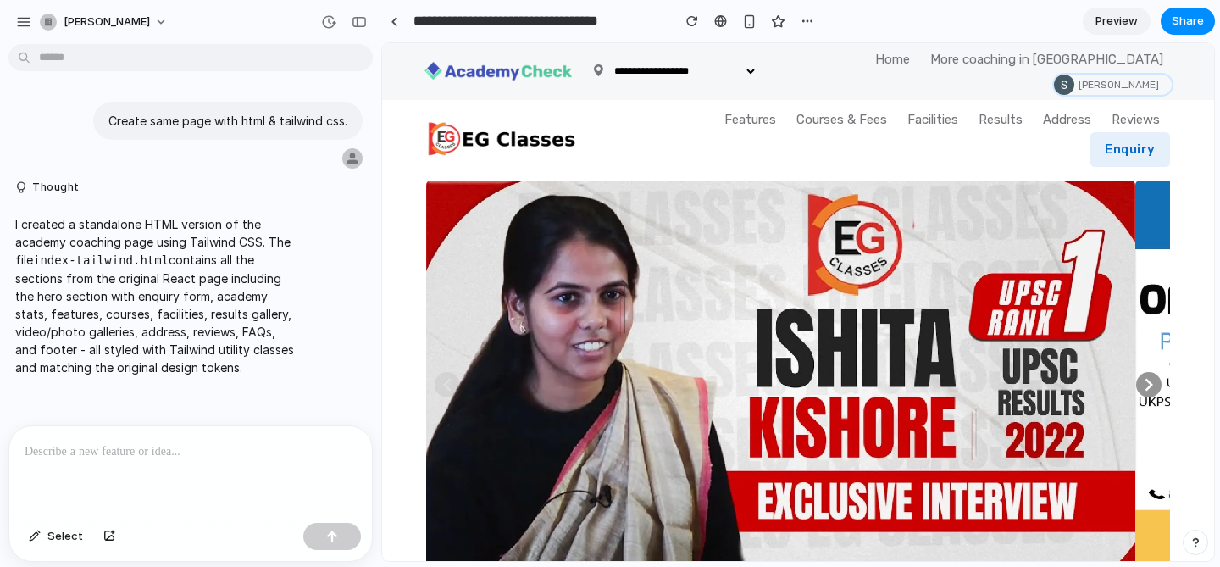
scroll to position [2975, 0]
